Goal: Task Accomplishment & Management: Use online tool/utility

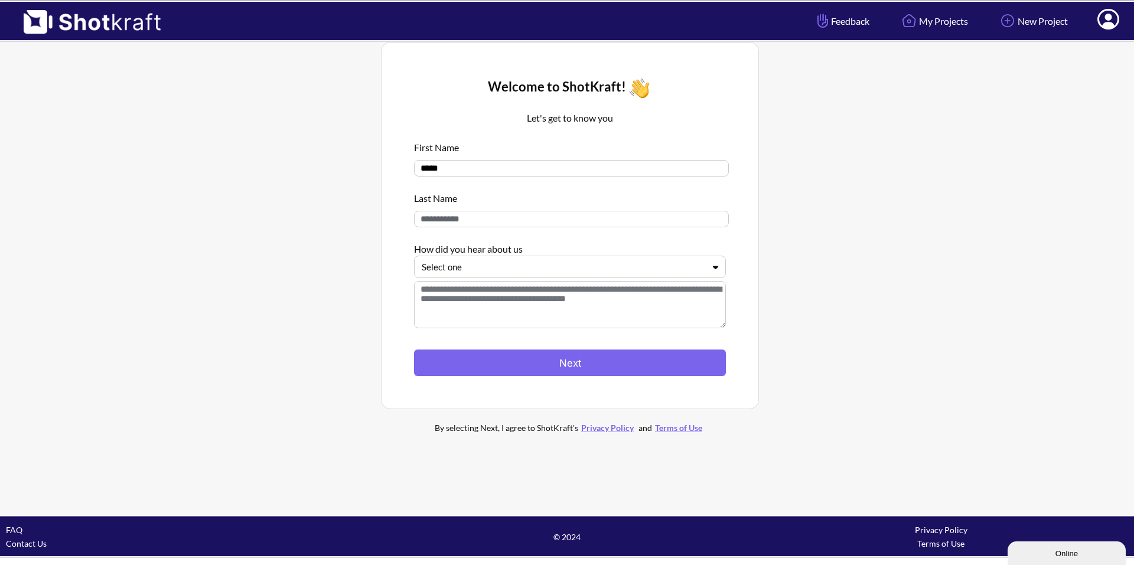
click at [467, 167] on input "*****" at bounding box center [571, 168] width 315 height 17
type input "*"
type input "********"
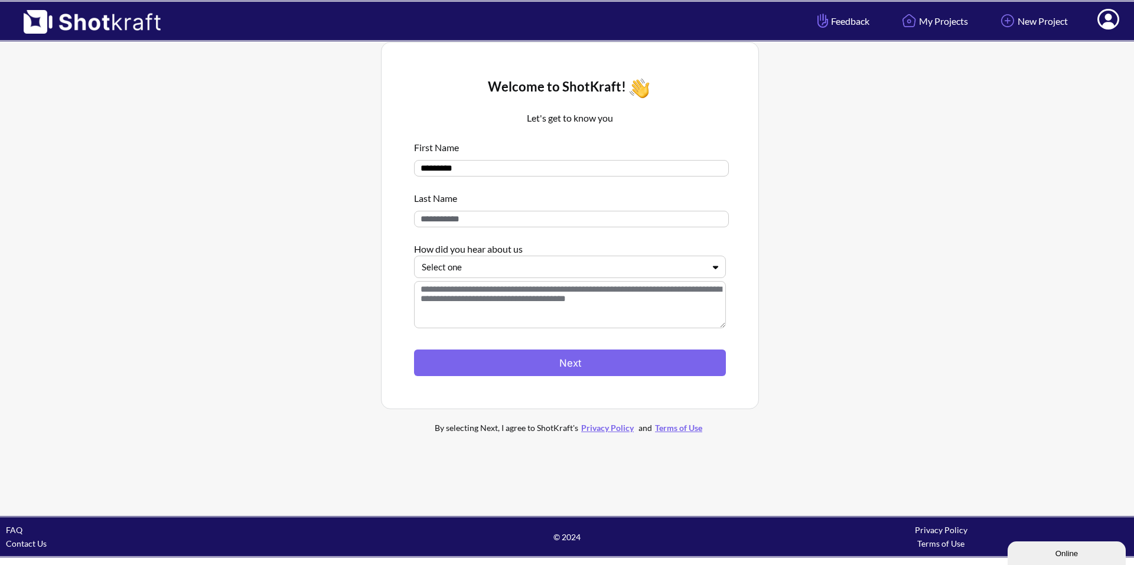
click at [461, 223] on input at bounding box center [571, 219] width 315 height 17
type input "******"
click at [461, 274] on div at bounding box center [563, 268] width 282 height 14
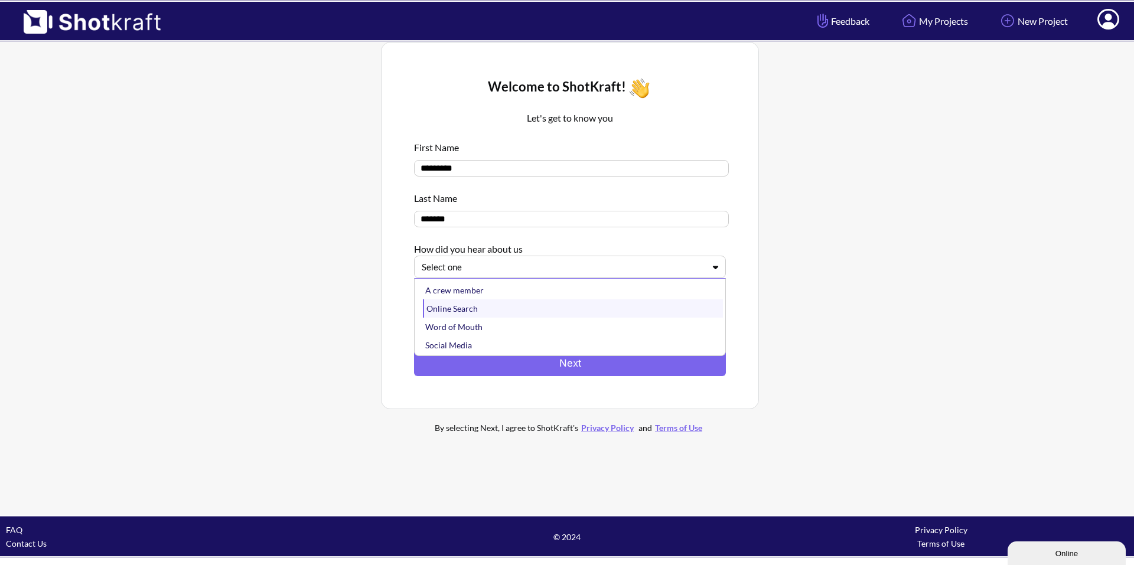
click at [478, 306] on div "Online Search" at bounding box center [573, 309] width 300 height 18
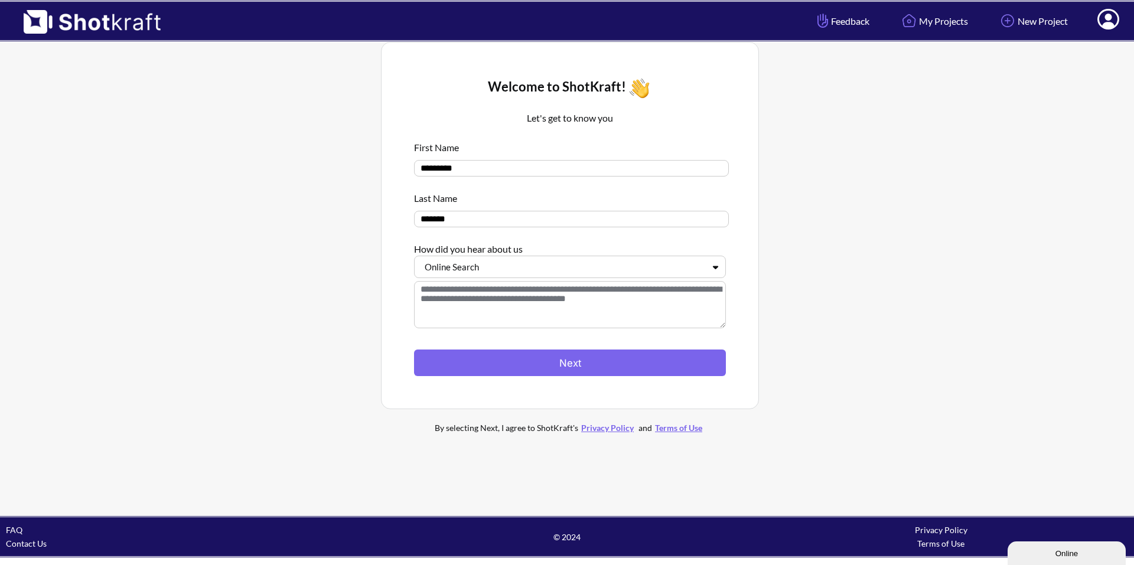
click at [478, 306] on textarea at bounding box center [570, 304] width 312 height 47
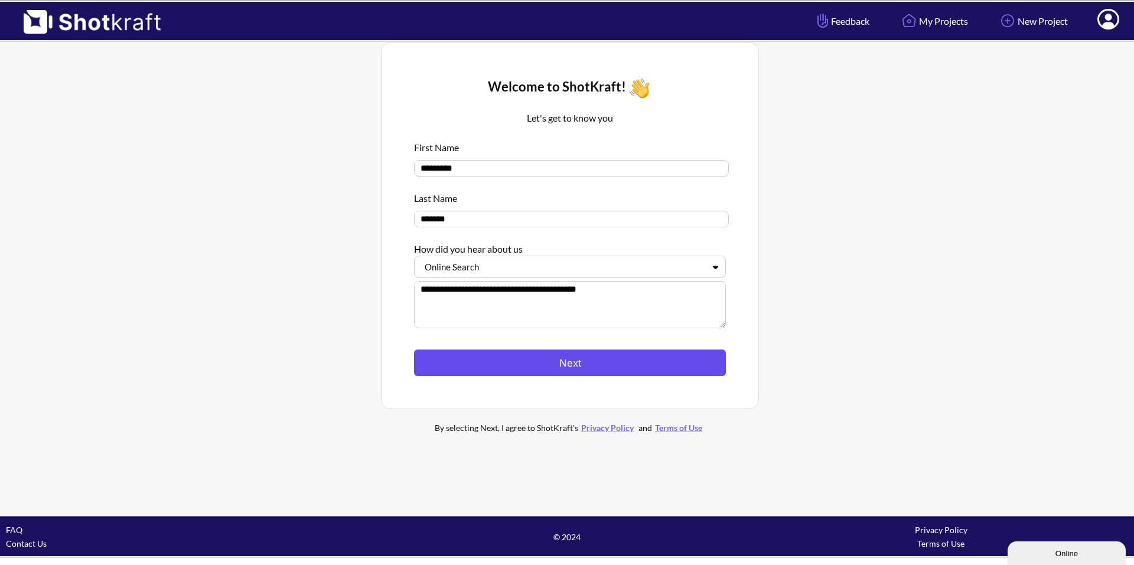
type textarea "**********"
click at [508, 362] on button "Next" at bounding box center [570, 363] width 312 height 27
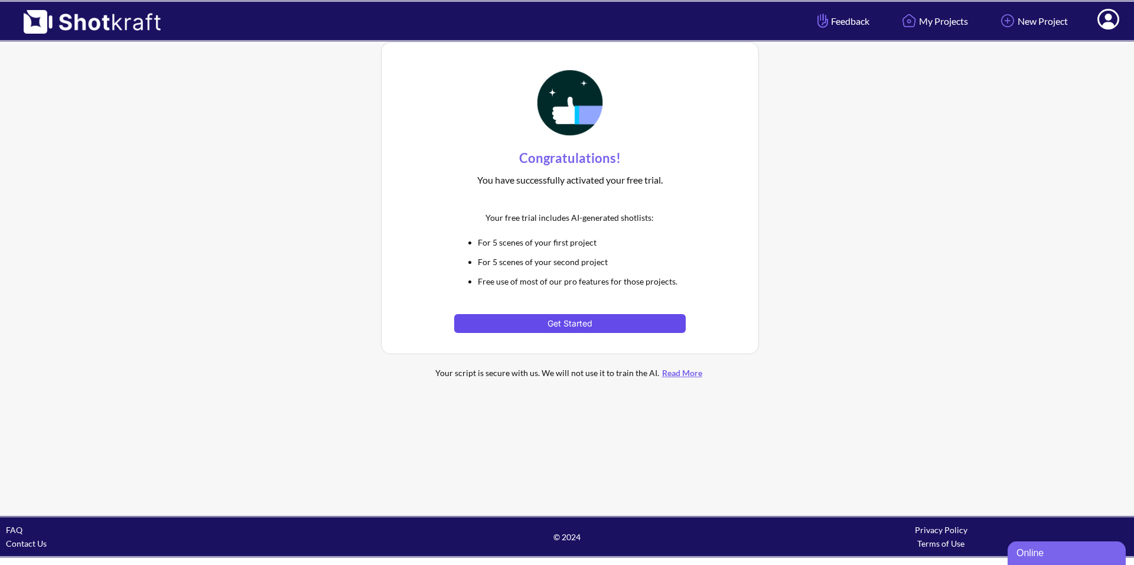
click at [558, 315] on button "Get Started" at bounding box center [569, 323] width 231 height 19
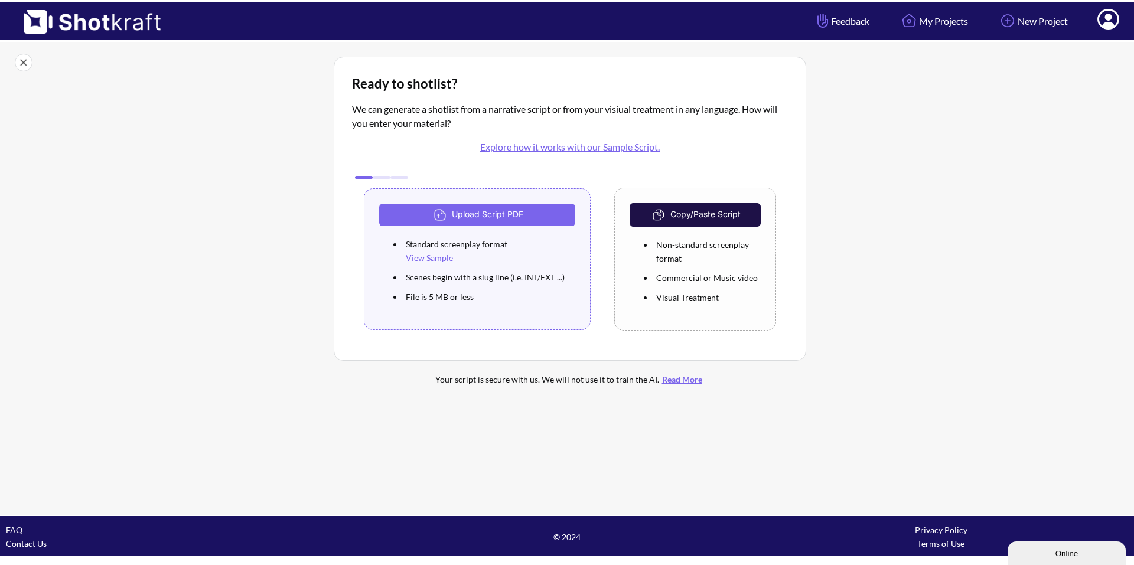
click at [424, 260] on link "View Sample" at bounding box center [429, 258] width 47 height 10
click at [516, 211] on button "Upload Script PDF" at bounding box center [477, 215] width 196 height 22
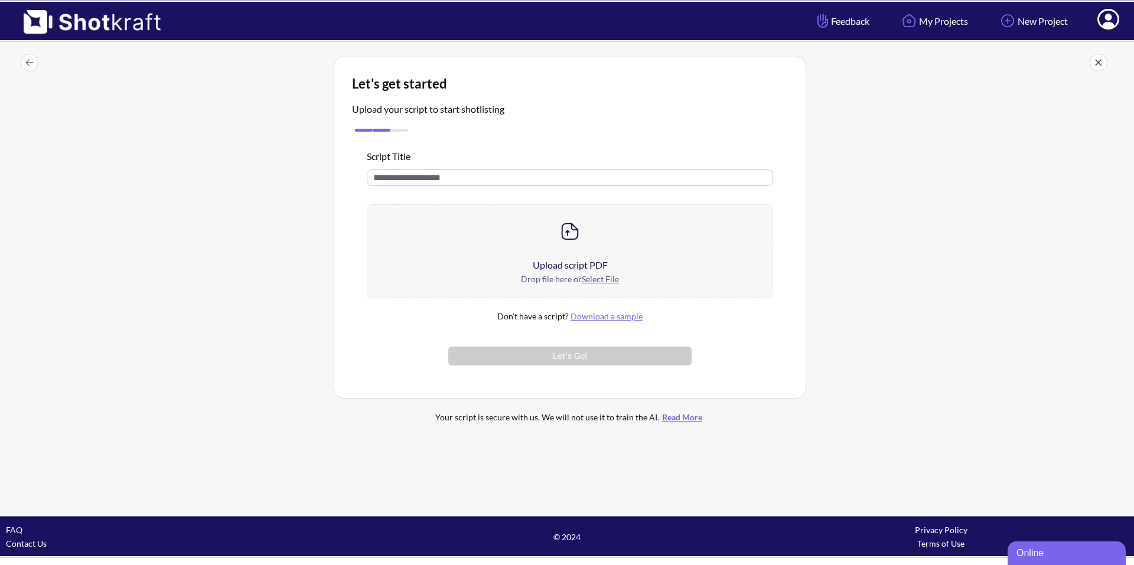
click at [540, 246] on div at bounding box center [569, 231] width 405 height 53
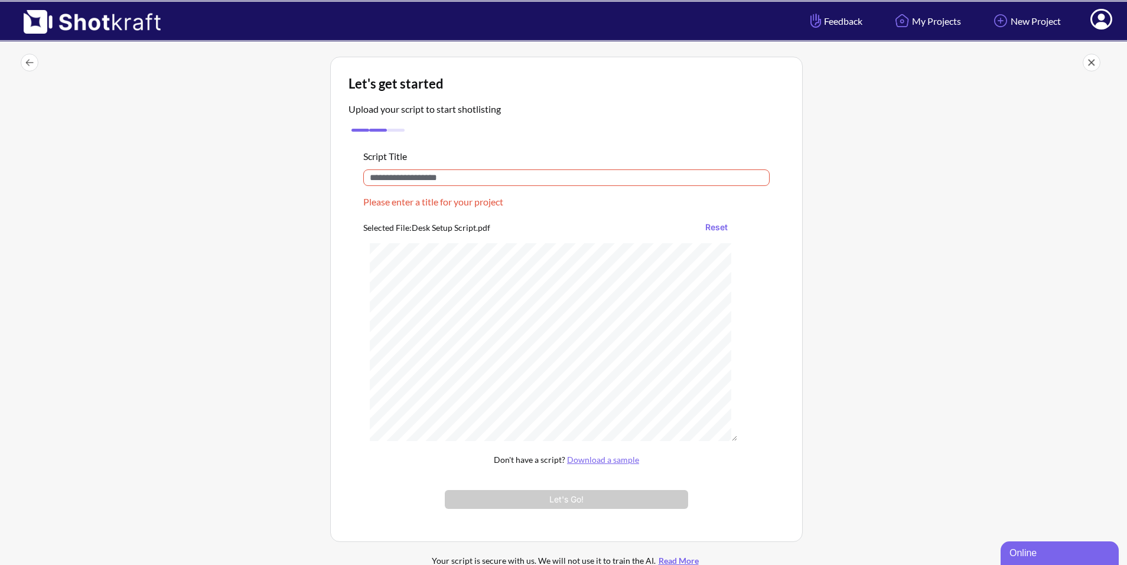
click at [422, 178] on input "text" at bounding box center [566, 178] width 406 height 17
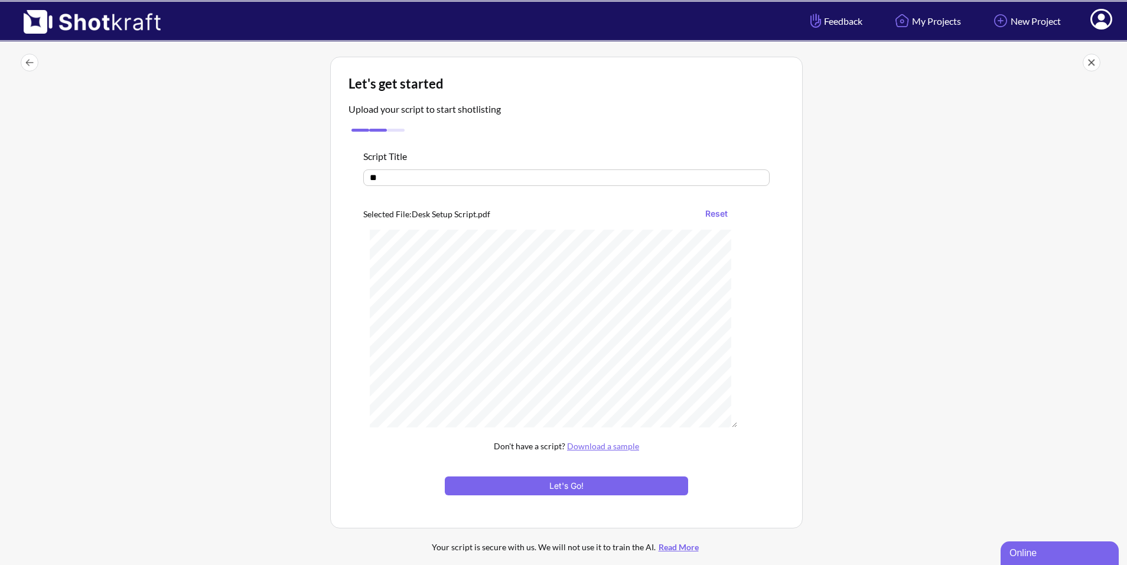
type input "*"
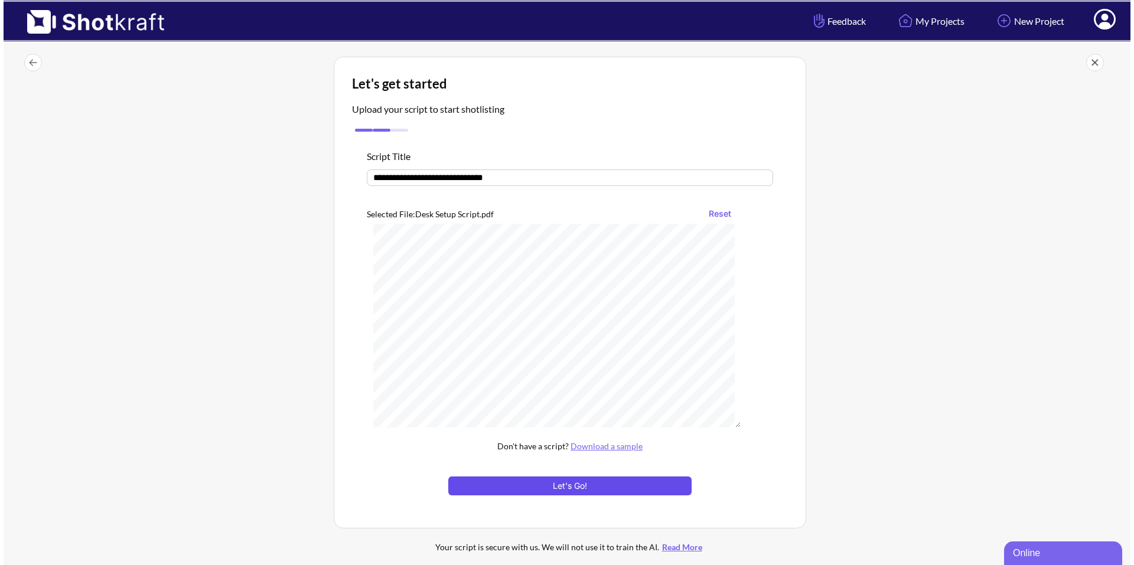
scroll to position [414, 0]
type input "**********"
click at [531, 490] on button "Let's Go!" at bounding box center [566, 486] width 243 height 19
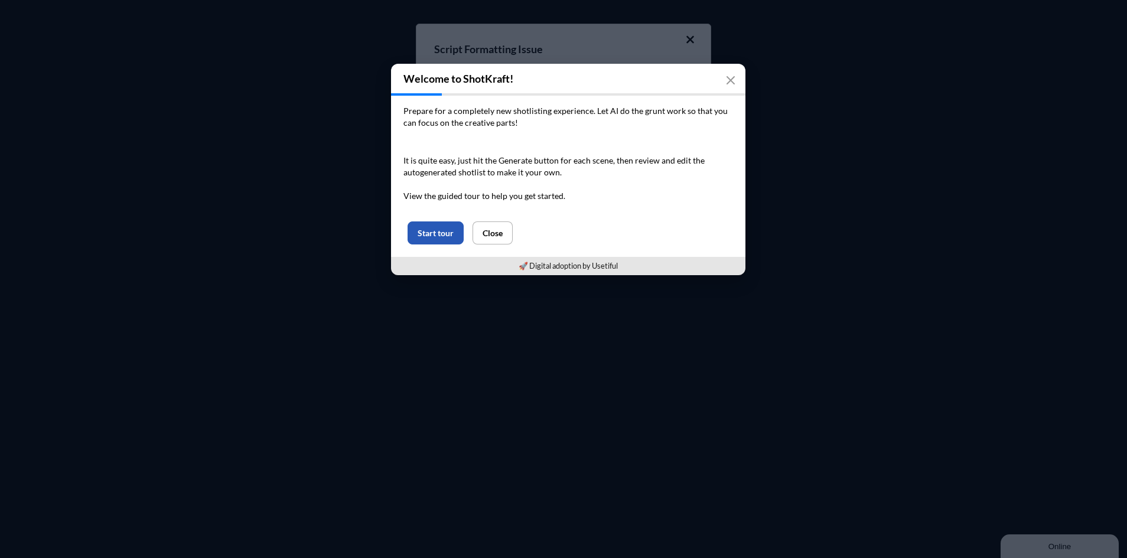
click at [434, 237] on button "Start tour" at bounding box center [436, 233] width 56 height 23
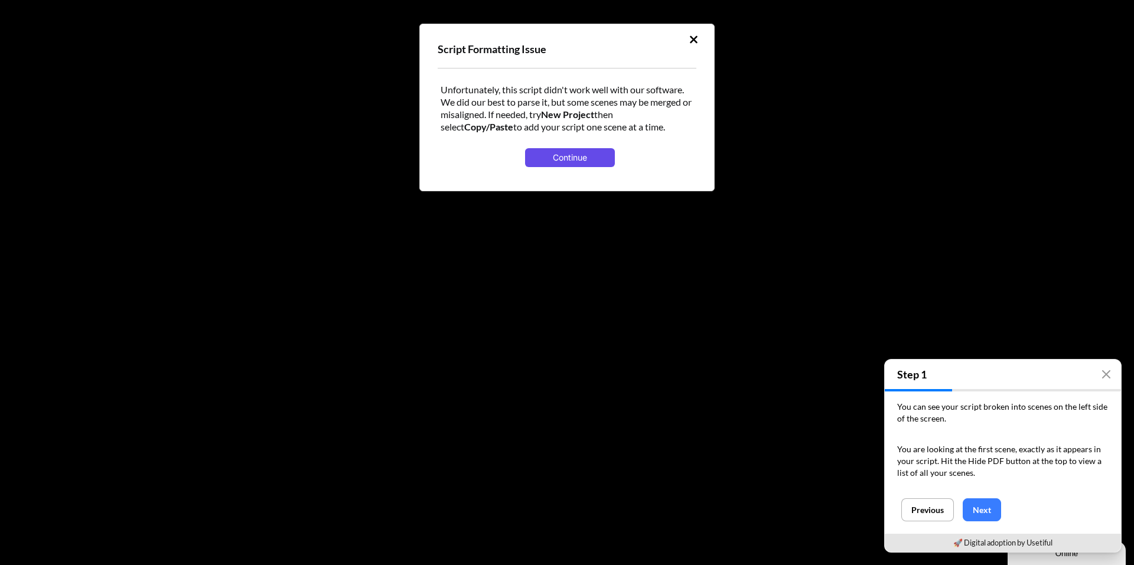
click at [552, 157] on button "Continue" at bounding box center [569, 157] width 89 height 19
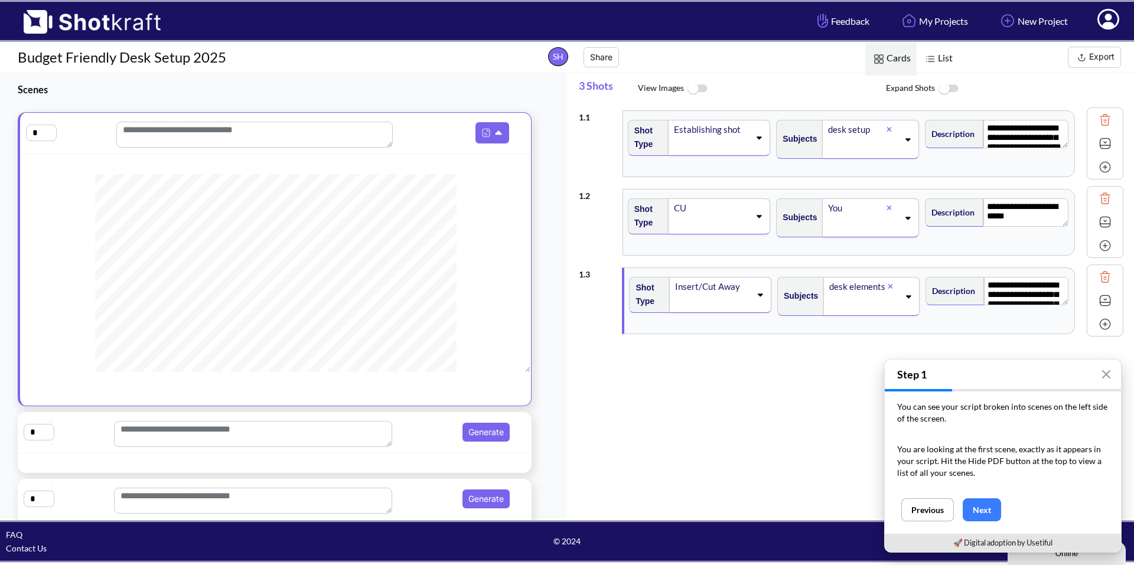
click at [701, 143] on span at bounding box center [711, 146] width 77 height 17
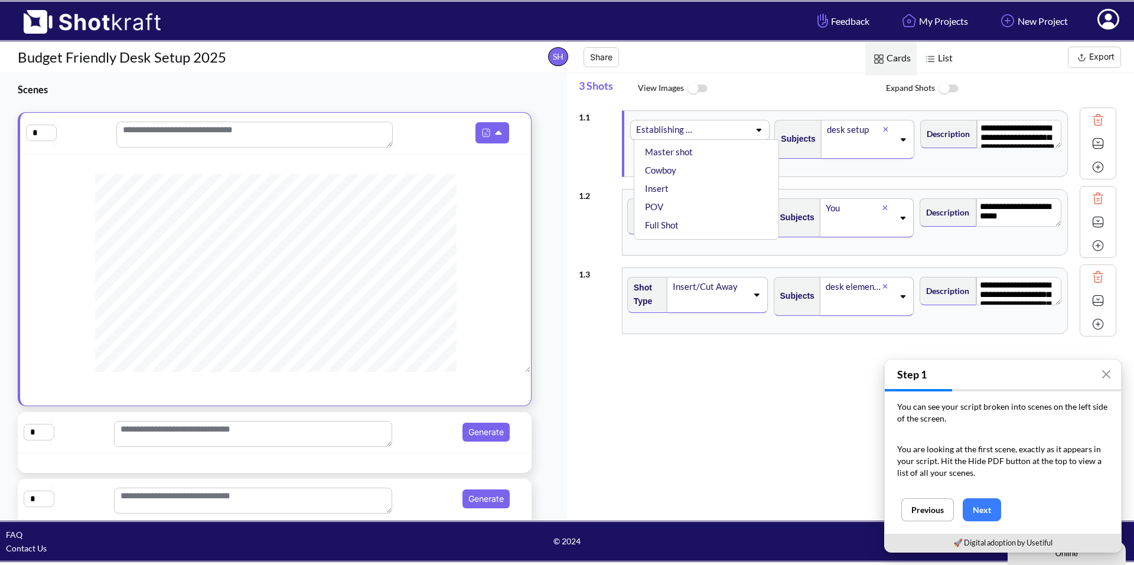
click at [766, 82] on span "View Images" at bounding box center [762, 88] width 248 height 25
click at [502, 134] on icon at bounding box center [505, 133] width 6 height 4
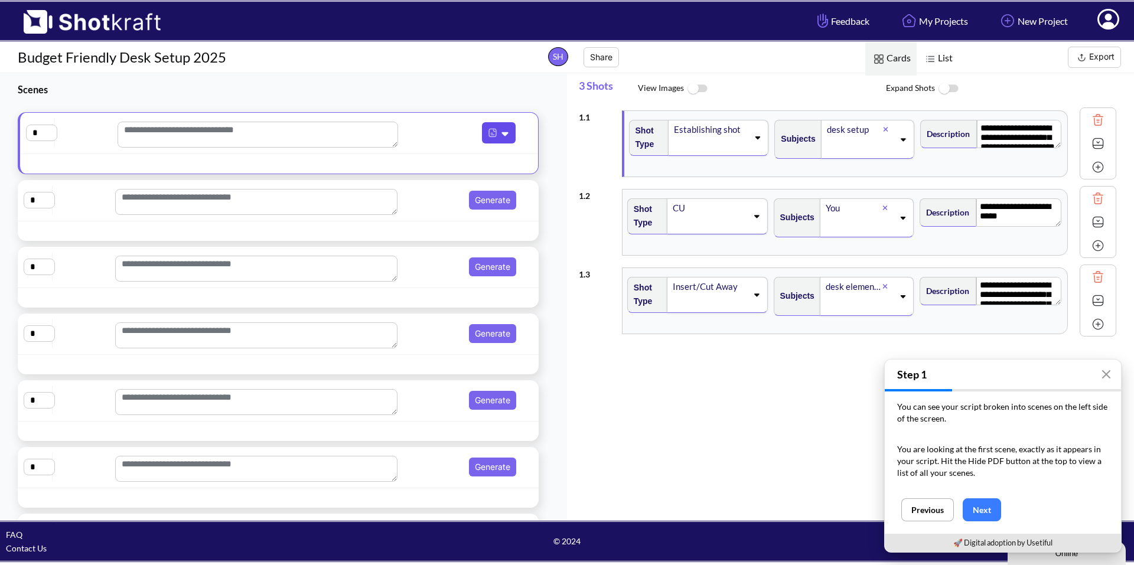
click at [502, 134] on icon at bounding box center [505, 134] width 6 height 4
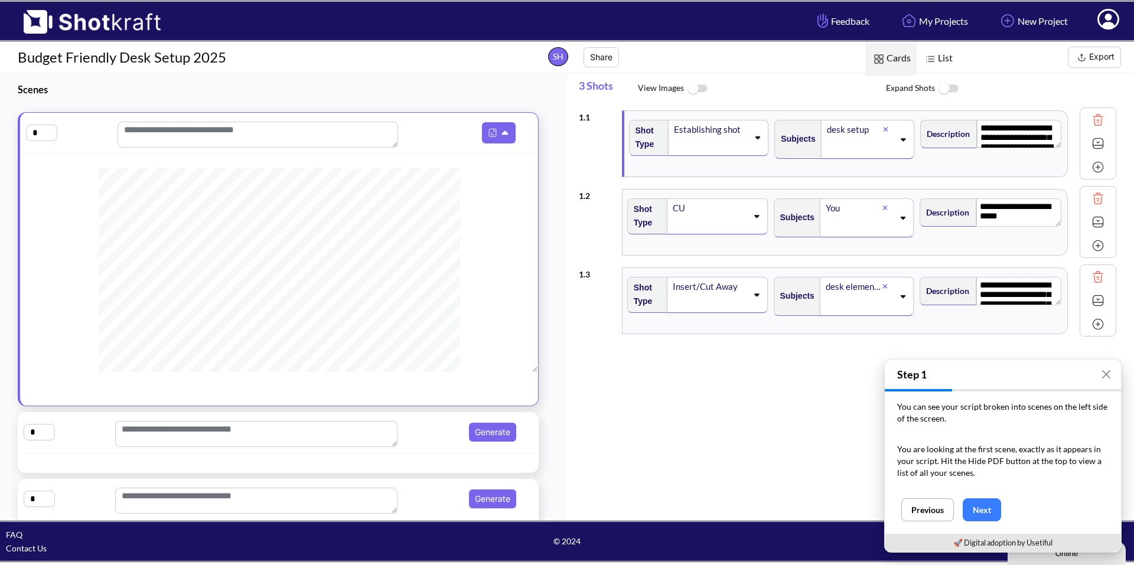
scroll to position [158, 0]
click at [980, 509] on button "Next" at bounding box center [982, 510] width 38 height 23
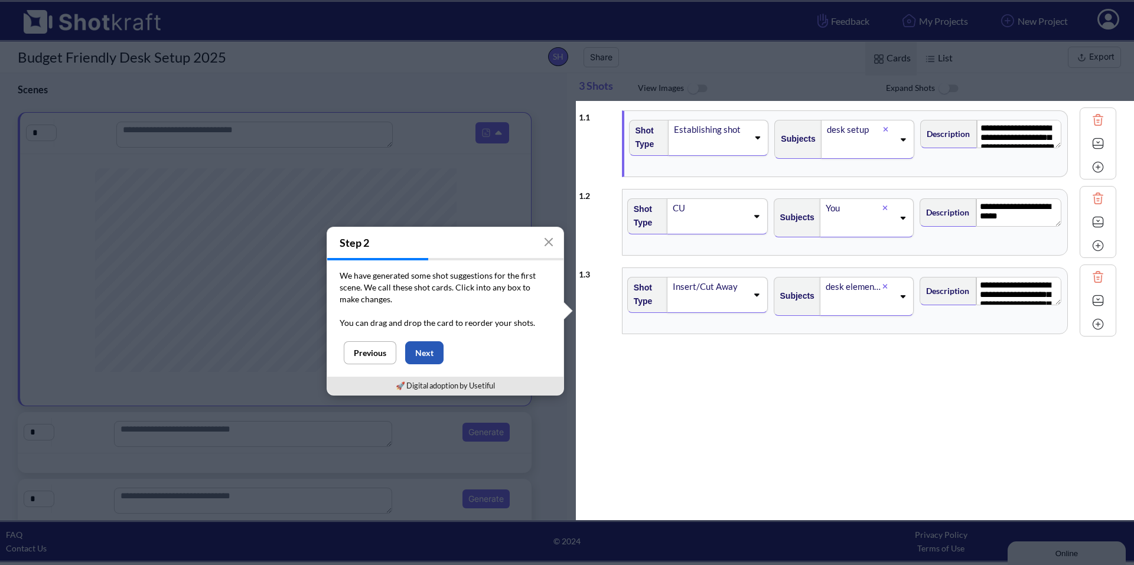
click at [419, 355] on button "Next" at bounding box center [424, 352] width 38 height 23
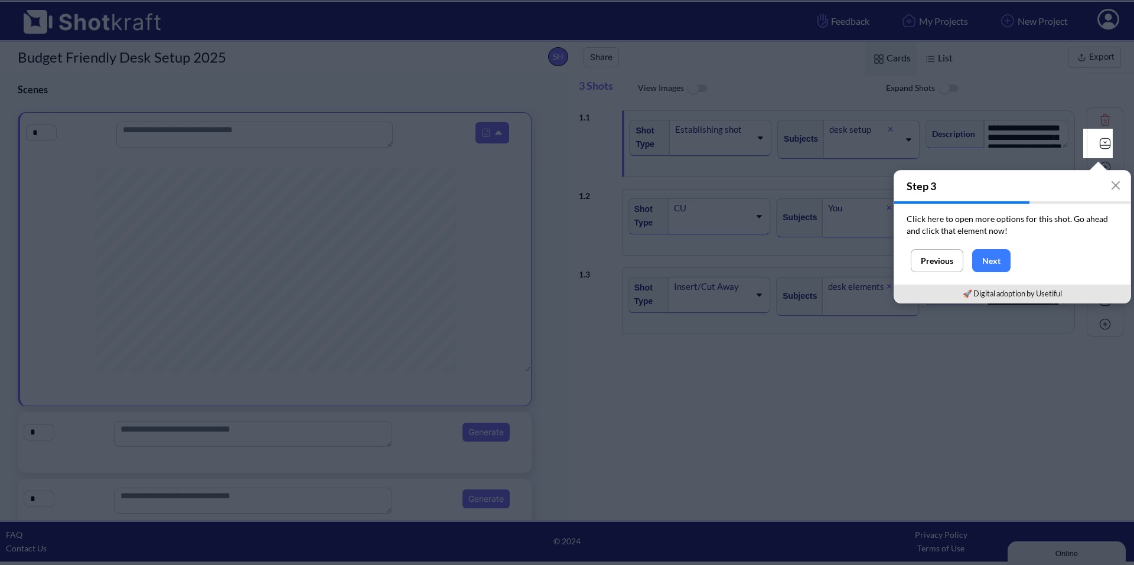
click at [1102, 143] on img at bounding box center [1106, 144] width 18 height 18
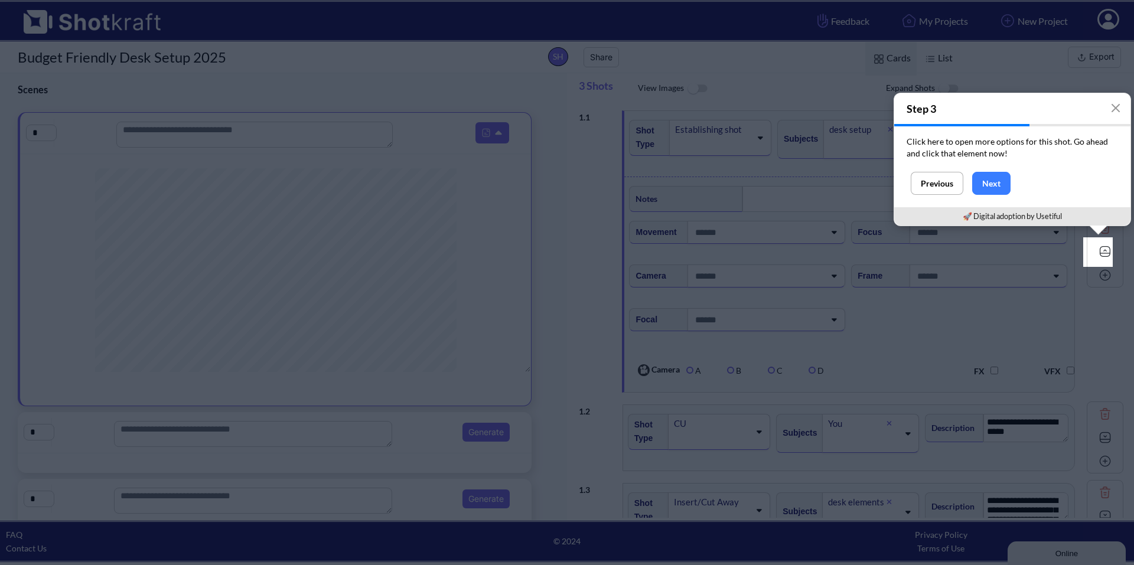
click at [1100, 256] on img at bounding box center [1106, 252] width 18 height 18
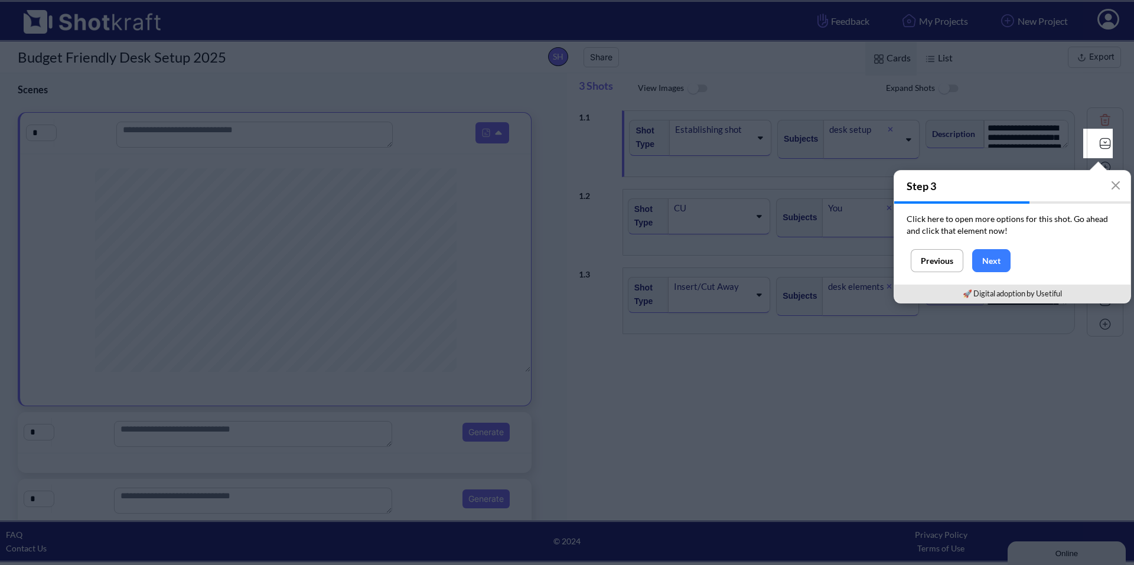
click at [1097, 139] on img at bounding box center [1106, 144] width 18 height 18
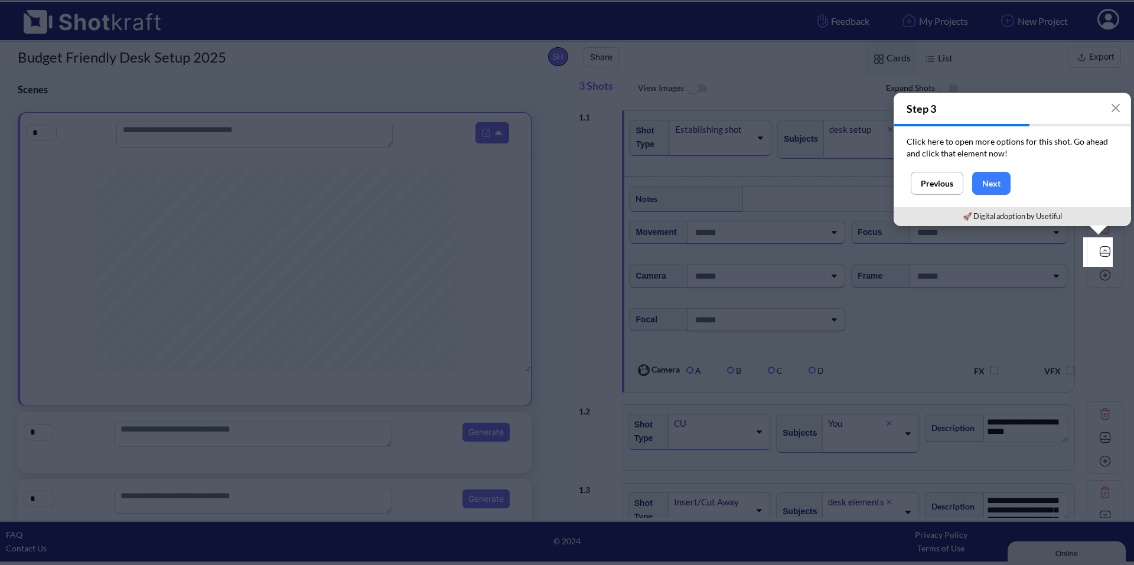
click at [1099, 253] on img at bounding box center [1106, 252] width 18 height 18
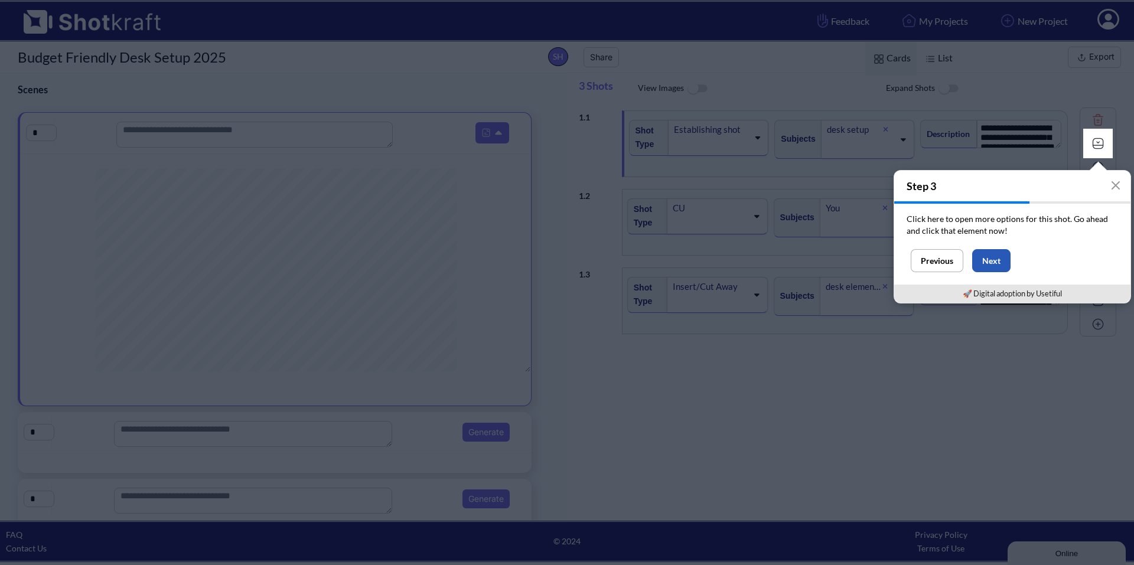
click at [1000, 259] on button "Next" at bounding box center [991, 260] width 38 height 23
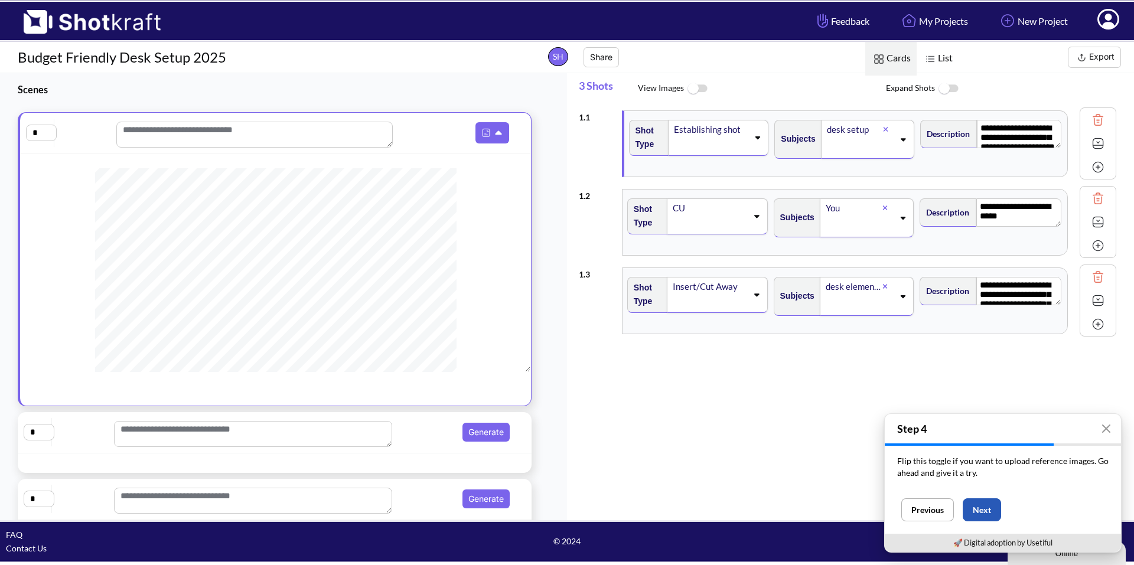
click at [988, 512] on button "Next" at bounding box center [982, 510] width 38 height 23
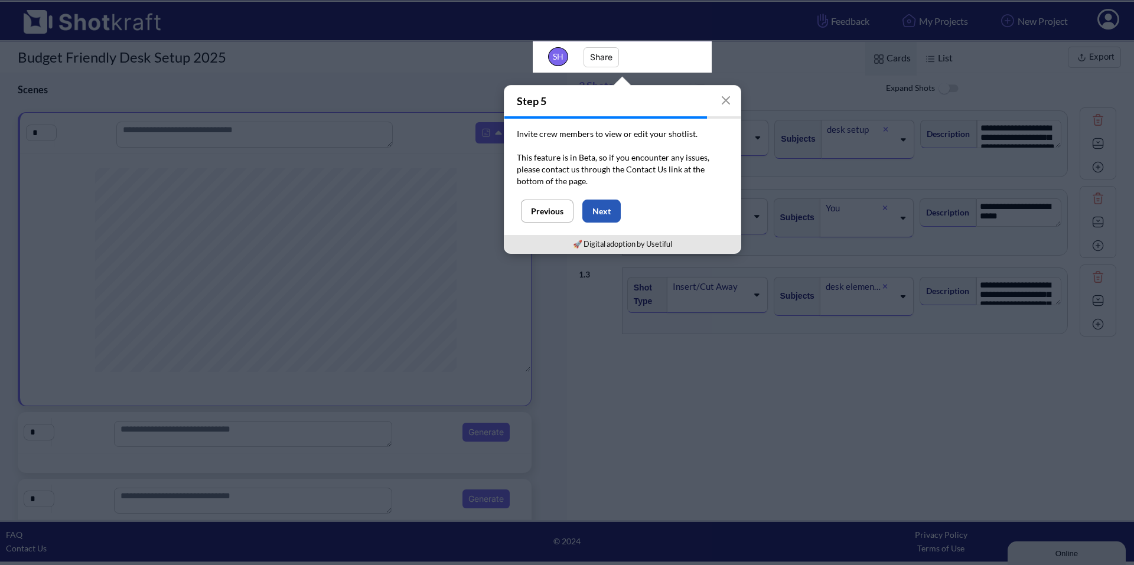
click at [598, 210] on button "Next" at bounding box center [602, 211] width 38 height 23
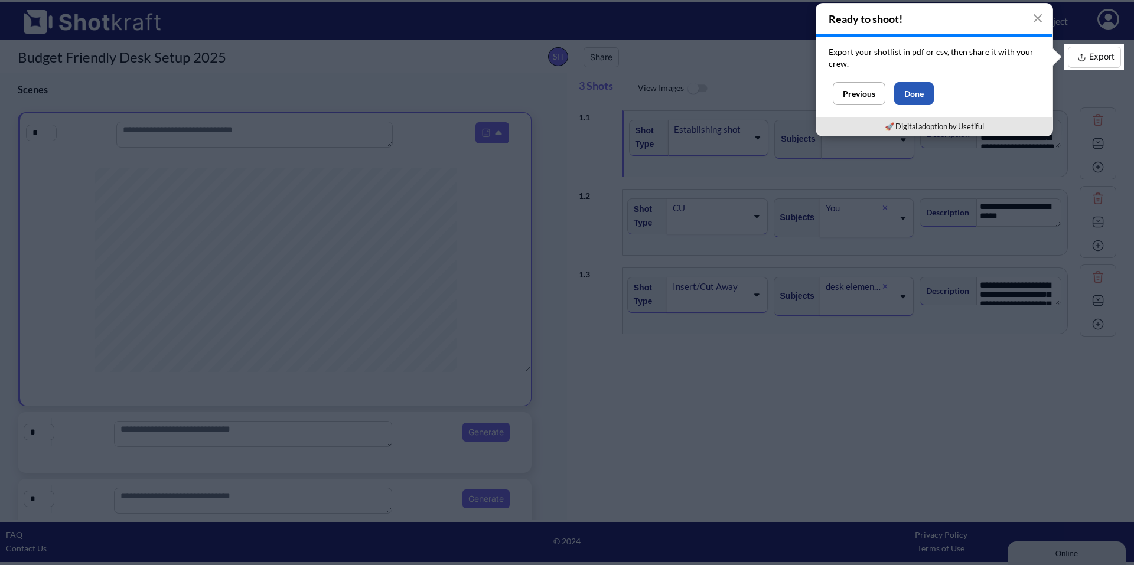
click at [928, 93] on button "Done" at bounding box center [914, 93] width 40 height 23
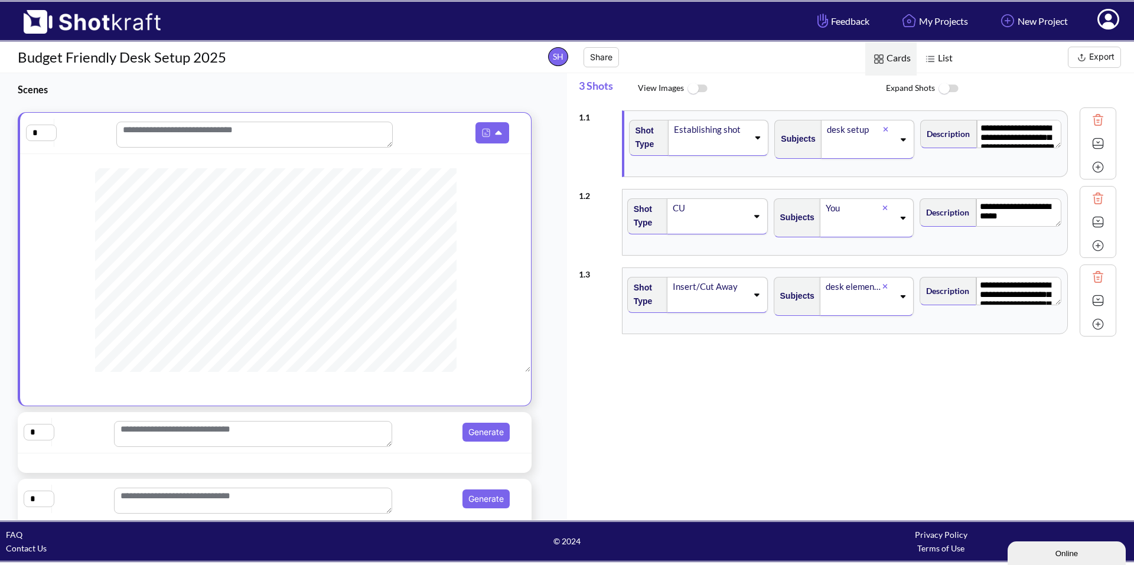
click at [694, 89] on img at bounding box center [697, 88] width 27 height 25
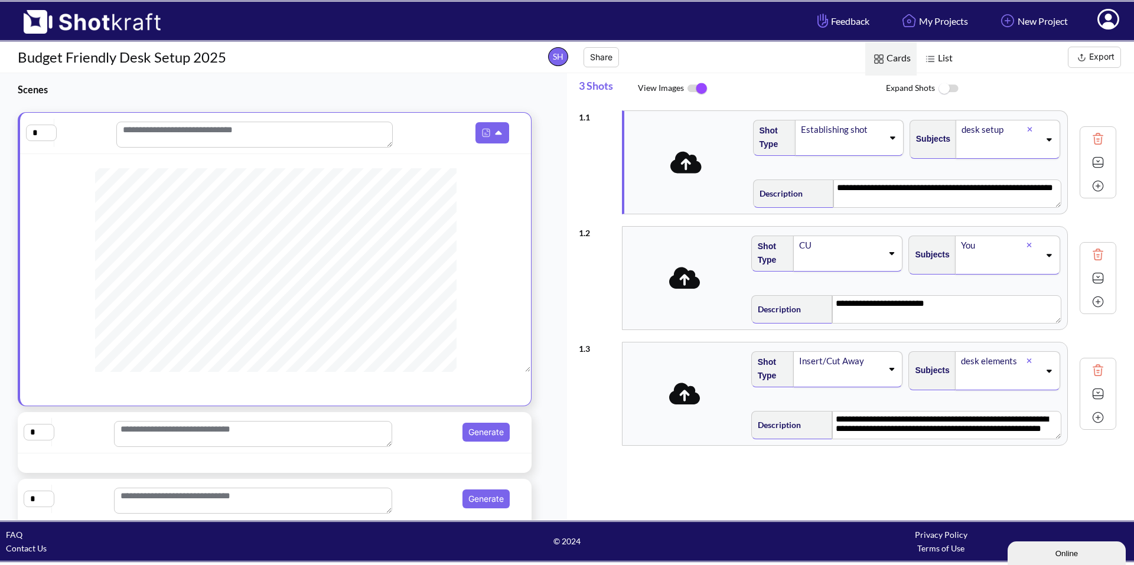
click at [696, 88] on img at bounding box center [697, 88] width 27 height 25
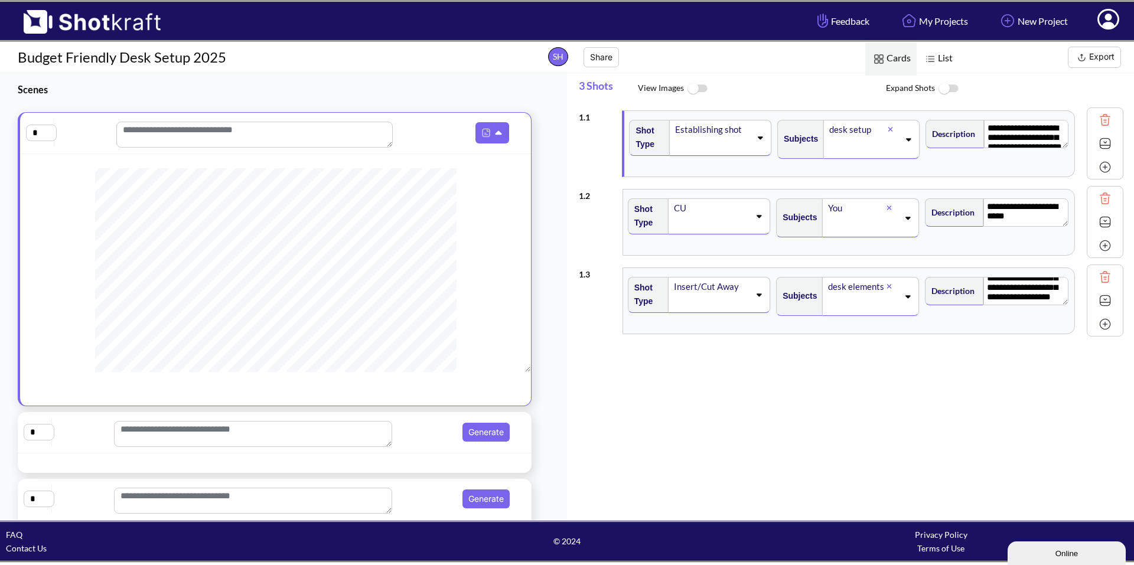
scroll to position [0, 0]
click at [693, 90] on img at bounding box center [697, 88] width 27 height 25
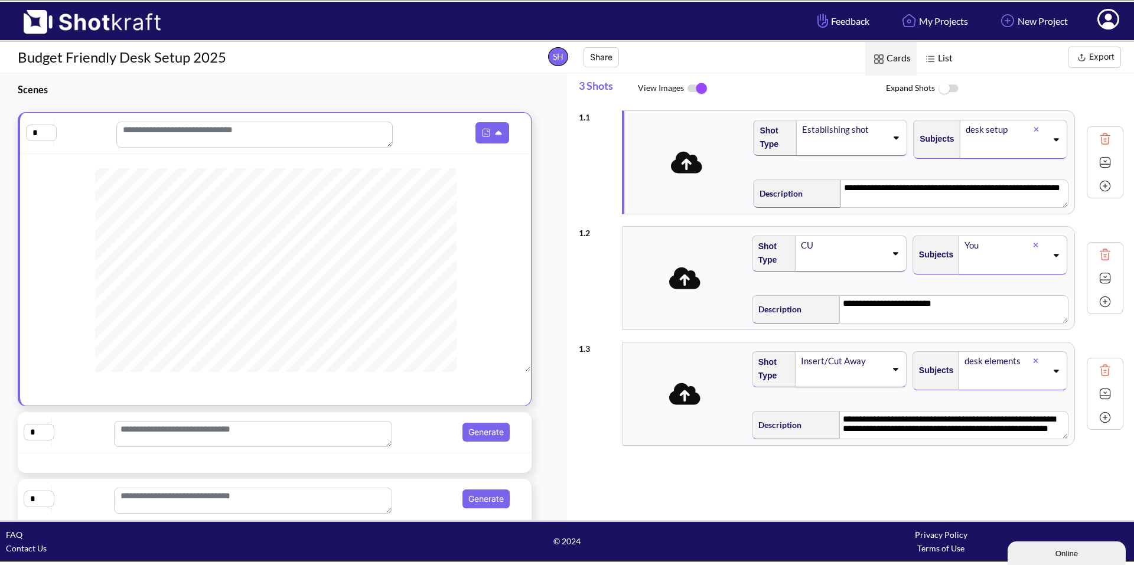
click at [688, 164] on icon at bounding box center [686, 162] width 31 height 22
click at [695, 168] on icon at bounding box center [686, 162] width 31 height 22
click at [687, 177] on span at bounding box center [686, 162] width 118 height 31
click at [669, 200] on div "**********" at bounding box center [849, 162] width 450 height 103
click at [687, 168] on icon at bounding box center [686, 162] width 31 height 25
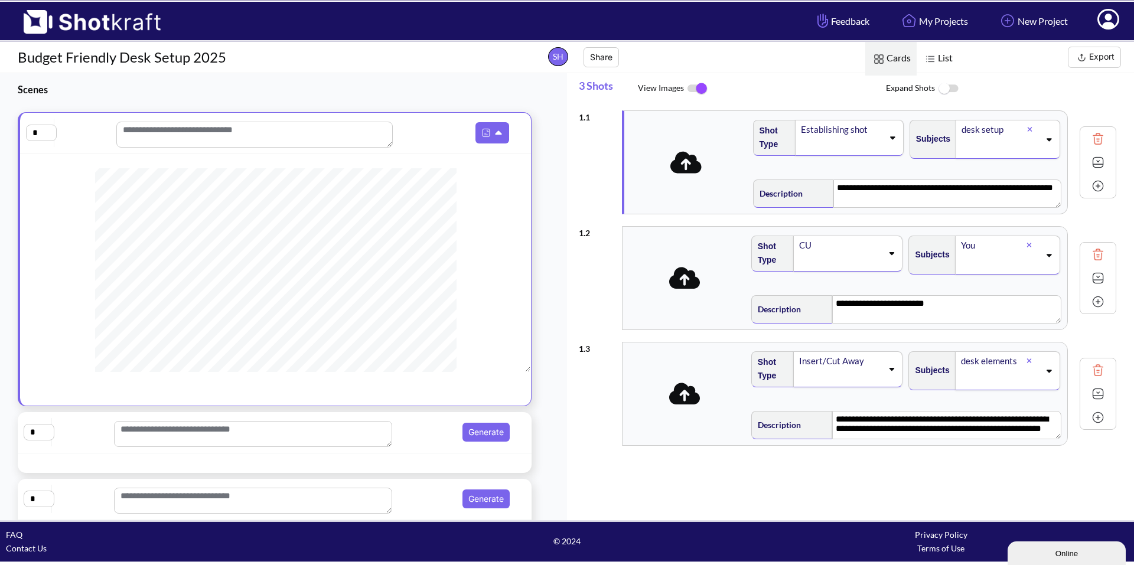
click at [692, 90] on img at bounding box center [697, 88] width 27 height 25
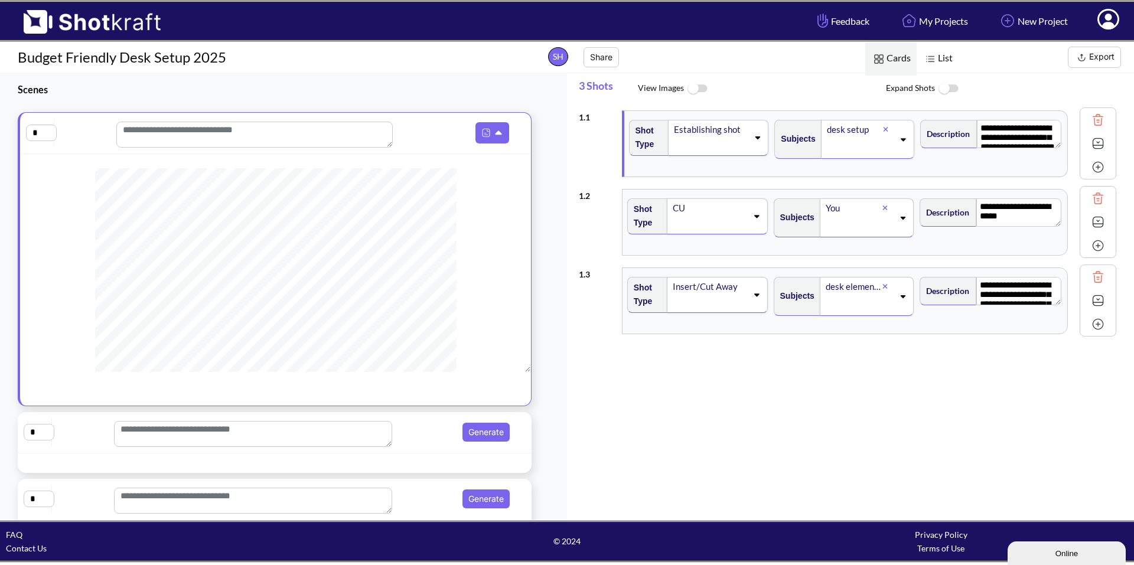
click at [691, 89] on img at bounding box center [697, 88] width 27 height 25
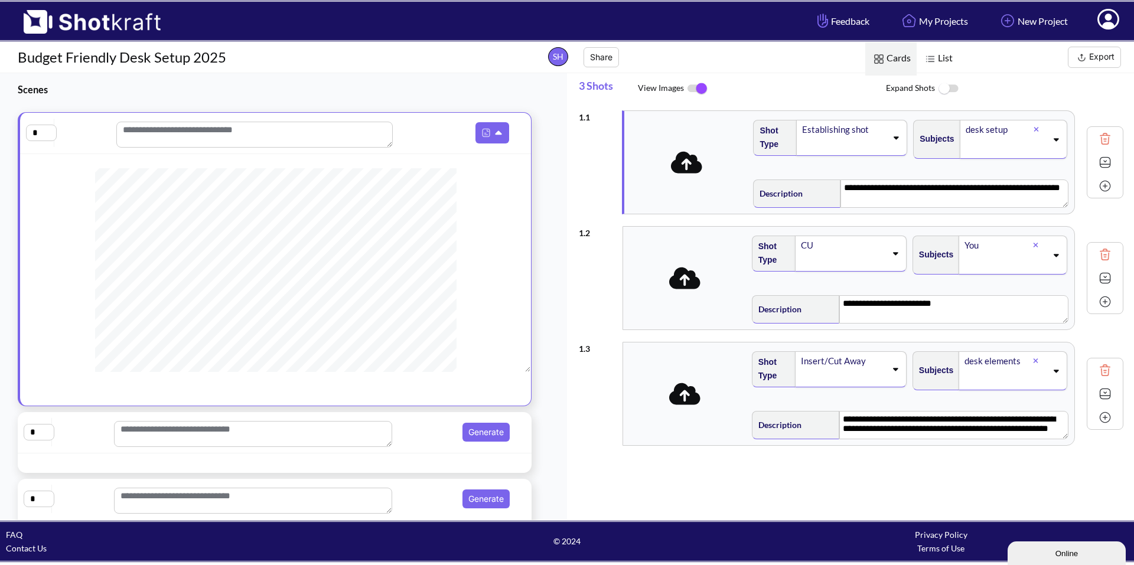
click at [670, 170] on span at bounding box center [686, 162] width 118 height 31
click at [691, 175] on span at bounding box center [686, 162] width 118 height 31
click at [689, 161] on icon at bounding box center [686, 162] width 31 height 25
click at [697, 298] on div "**********" at bounding box center [848, 278] width 451 height 103
click at [689, 284] on icon at bounding box center [686, 278] width 31 height 22
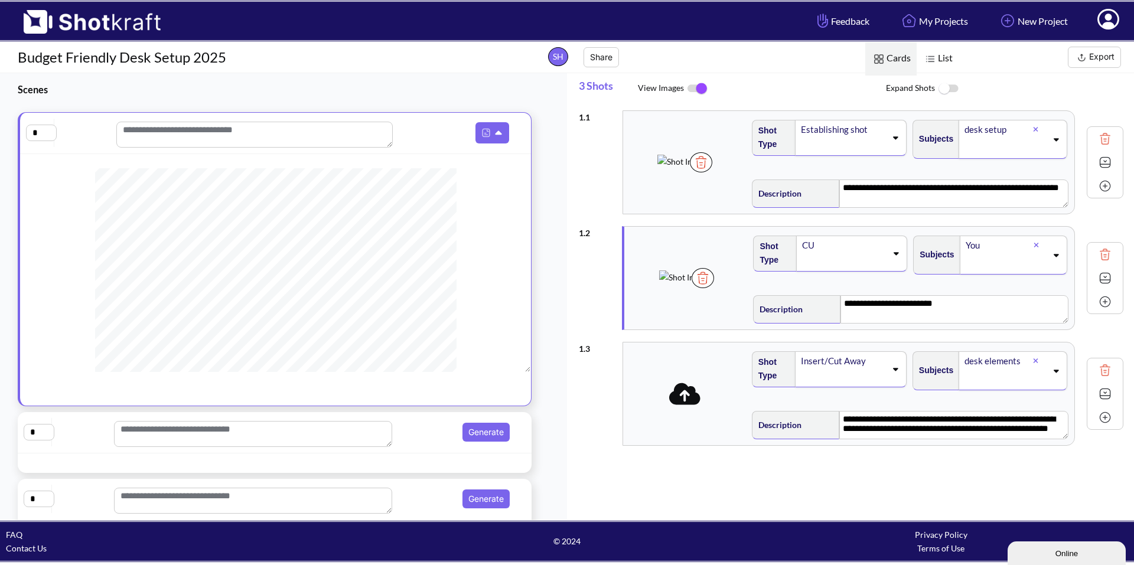
click at [705, 413] on span at bounding box center [685, 394] width 124 height 37
click at [687, 405] on icon at bounding box center [686, 394] width 31 height 22
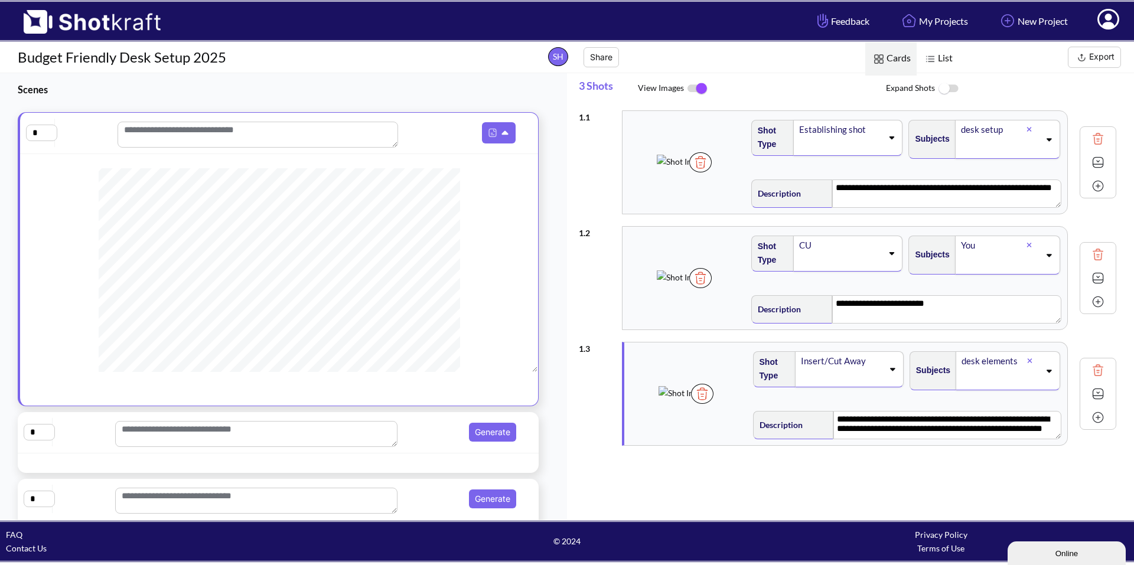
scroll to position [276, 0]
click at [425, 437] on span "Generate" at bounding box center [459, 432] width 123 height 19
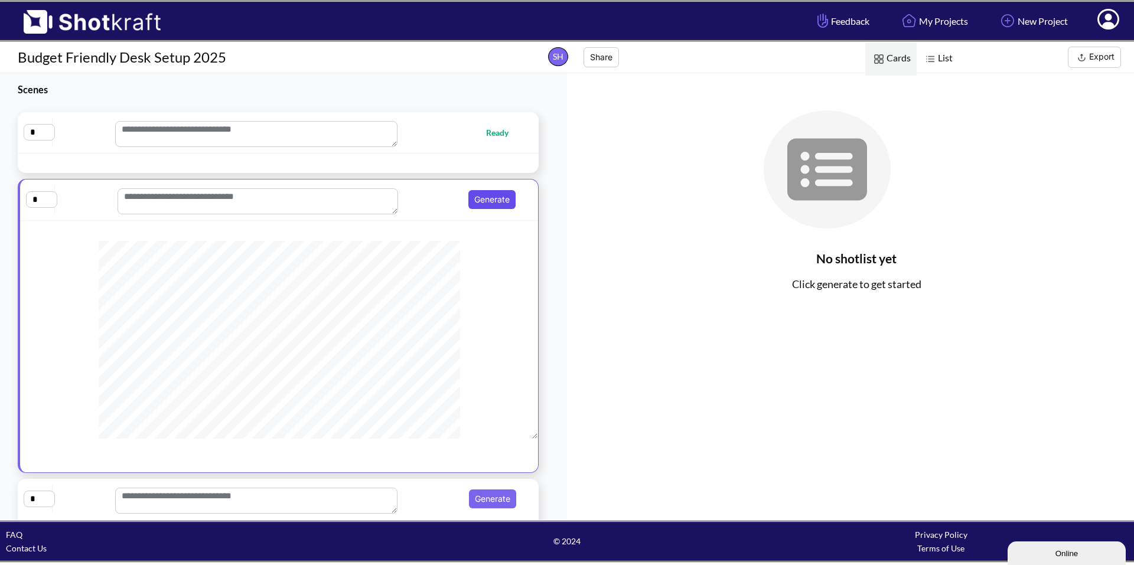
click at [479, 202] on button "Generate" at bounding box center [492, 199] width 47 height 19
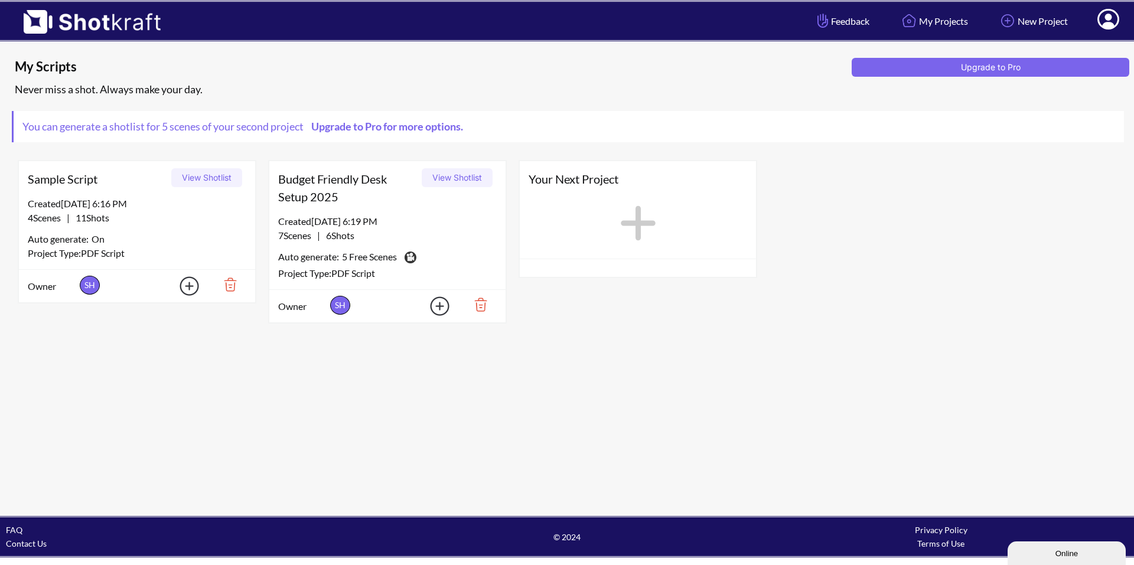
click at [1103, 25] on icon at bounding box center [1108, 21] width 12 height 14
click at [981, 121] on div "You can generate a shotlist for 5 scenes of your second project Upgrade to Pro …" at bounding box center [568, 126] width 1112 height 31
